Goal: Obtain resource: Obtain resource

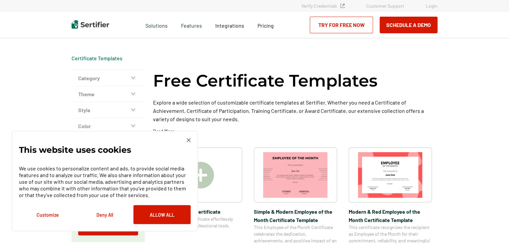
click at [190, 139] on img at bounding box center [189, 140] width 4 height 4
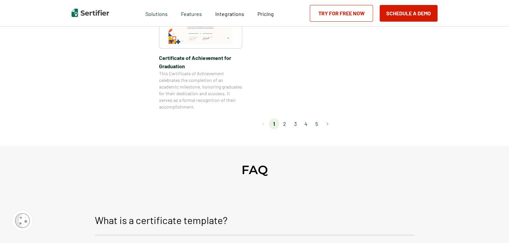
scroll to position [641, 0]
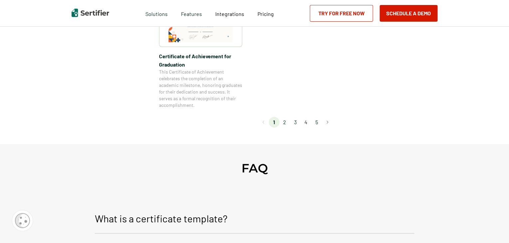
click at [287, 119] on li "2" at bounding box center [284, 122] width 11 height 11
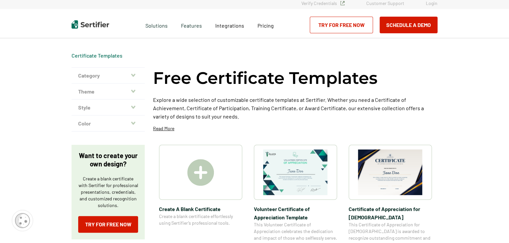
scroll to position [0, 0]
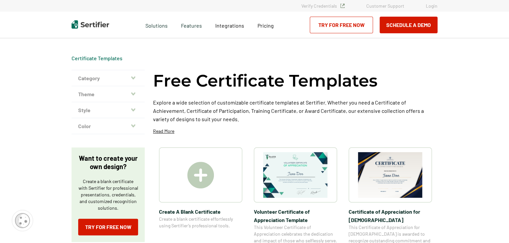
click at [131, 79] on button "Category" at bounding box center [108, 78] width 73 height 16
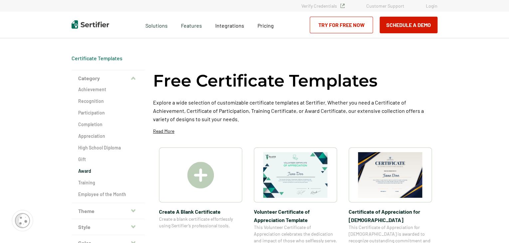
click at [87, 171] on h2 "Award" at bounding box center [108, 171] width 60 height 7
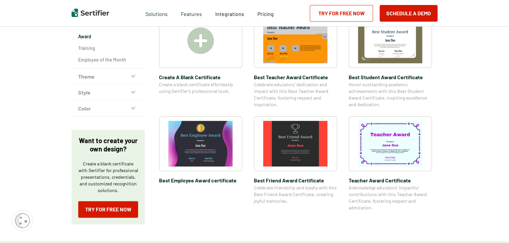
scroll to position [111, 0]
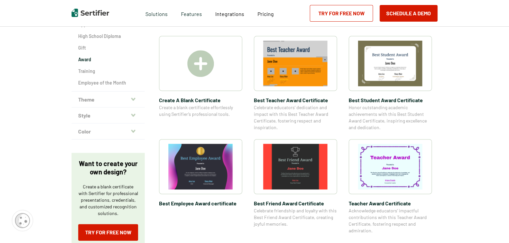
click at [87, 75] on div "Achievement Recognition Participation Completion Appreciation High School Diplo…" at bounding box center [108, 33] width 73 height 116
click at [88, 74] on h2 "Training" at bounding box center [108, 71] width 60 height 7
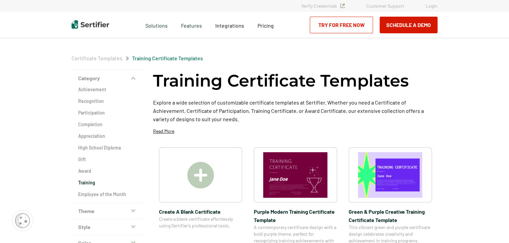
click at [98, 108] on div "Achievement Recognition Participation Completion Appreciation High School Diplo…" at bounding box center [108, 144] width 73 height 116
click at [96, 111] on h2 "Participation" at bounding box center [108, 112] width 60 height 7
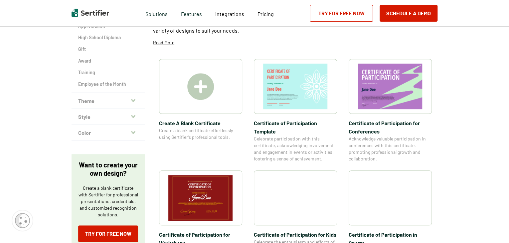
scroll to position [59, 0]
